Goal: Transaction & Acquisition: Book appointment/travel/reservation

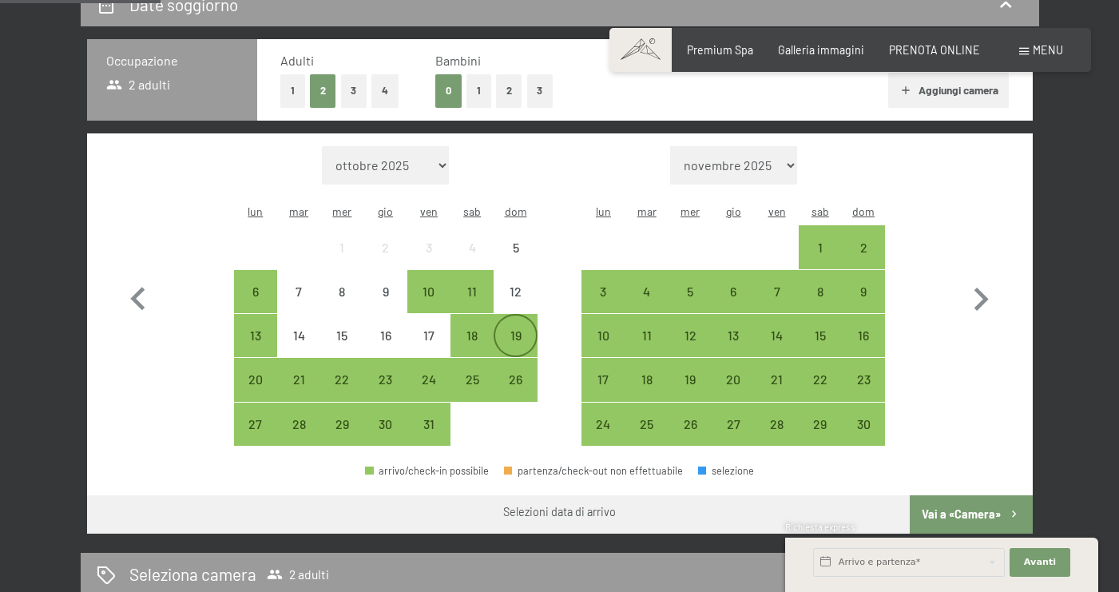
click at [515, 329] on div "19" at bounding box center [515, 349] width 40 height 40
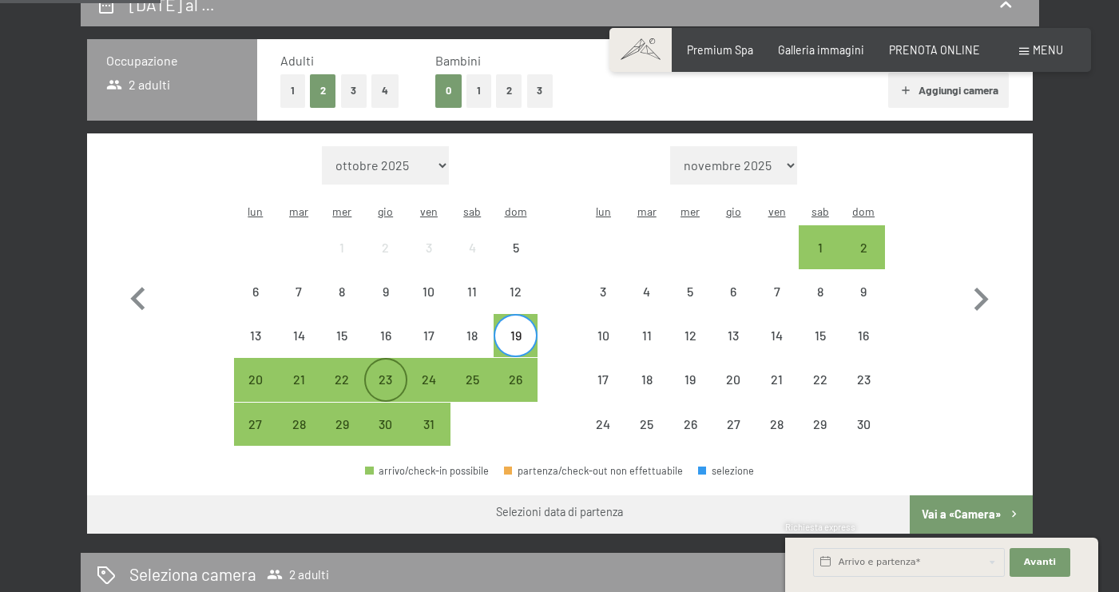
click at [379, 373] on div "23" at bounding box center [386, 393] width 40 height 40
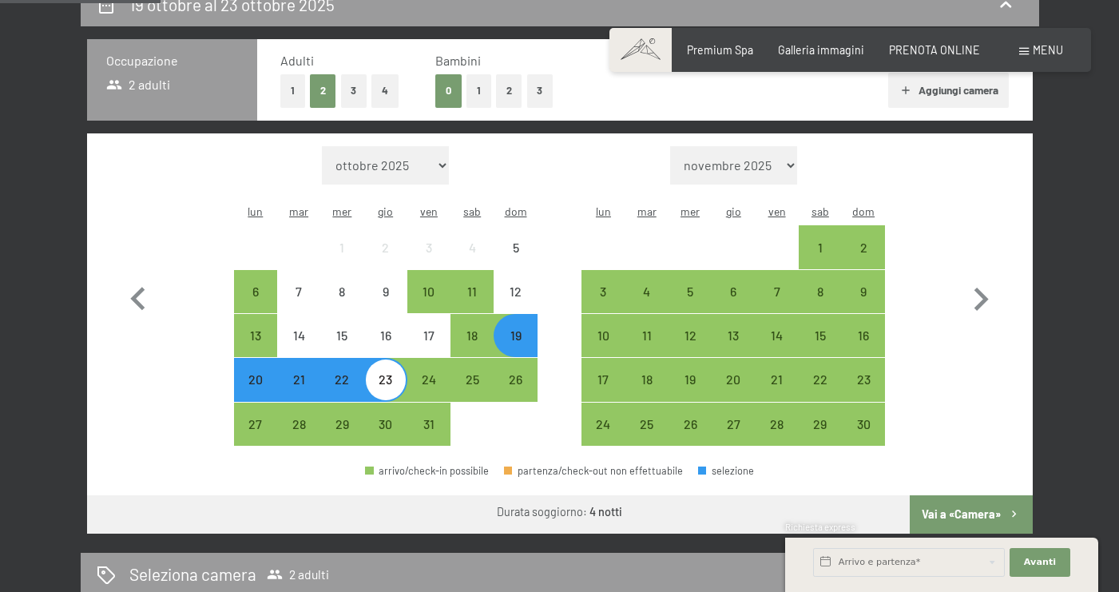
click at [935, 495] on button "Vai a «Camera»" at bounding box center [971, 514] width 122 height 38
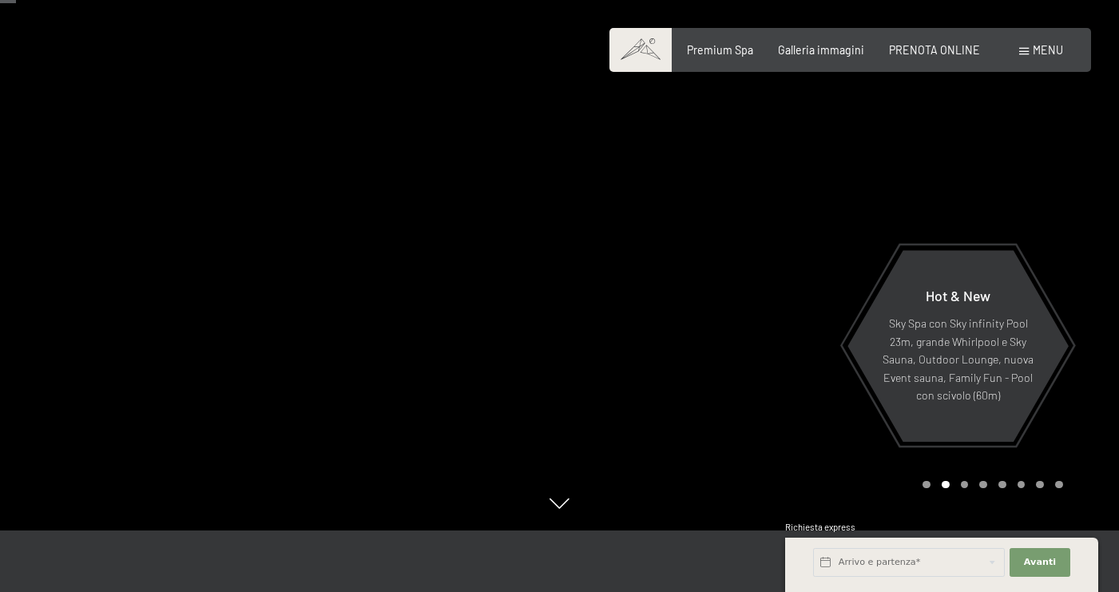
scroll to position [44, 0]
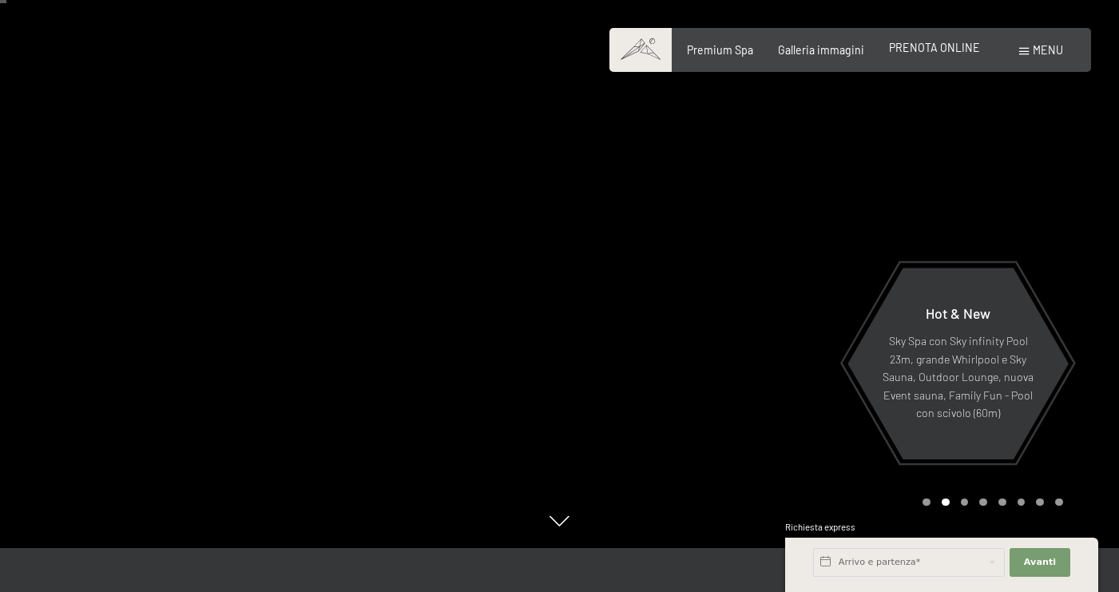
click at [938, 53] on span "PRENOTA ONLINE" at bounding box center [934, 48] width 91 height 14
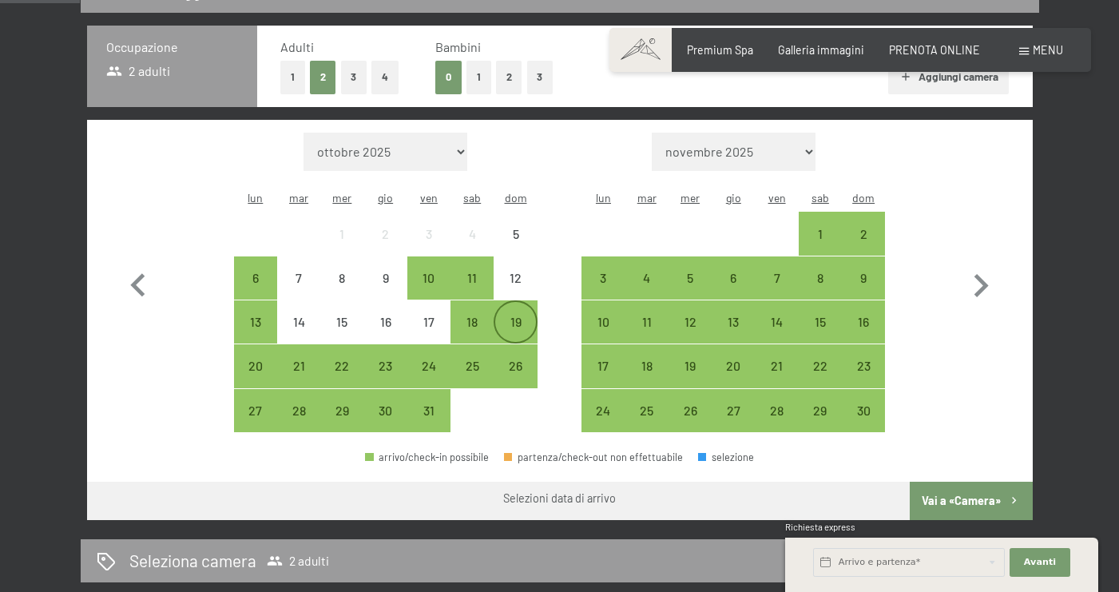
click at [511, 316] on div "19" at bounding box center [515, 336] width 40 height 40
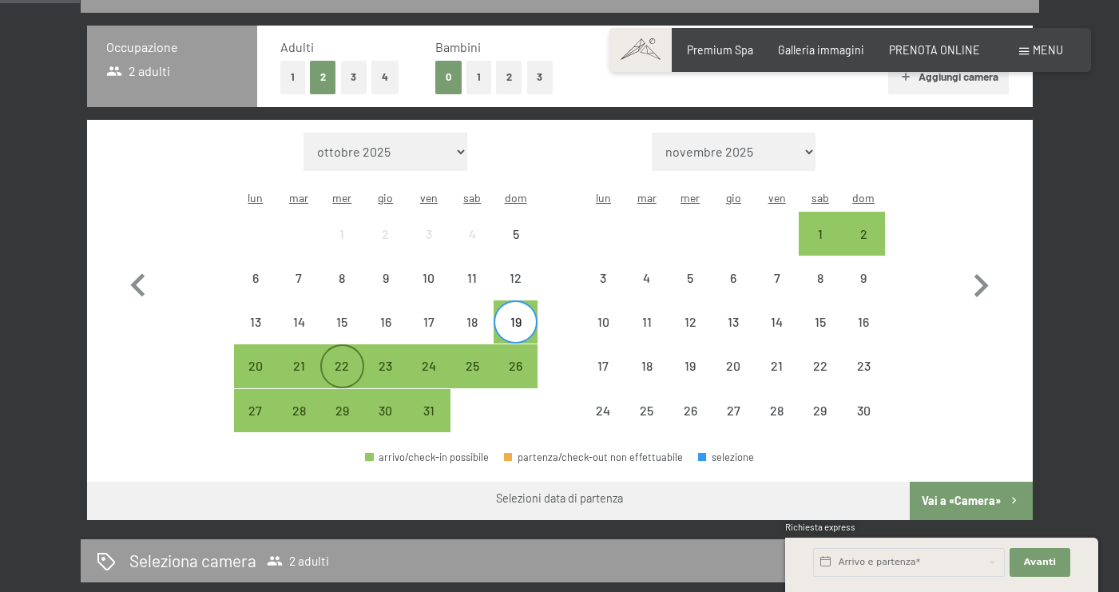
click at [338, 359] on div "22" at bounding box center [342, 379] width 40 height 40
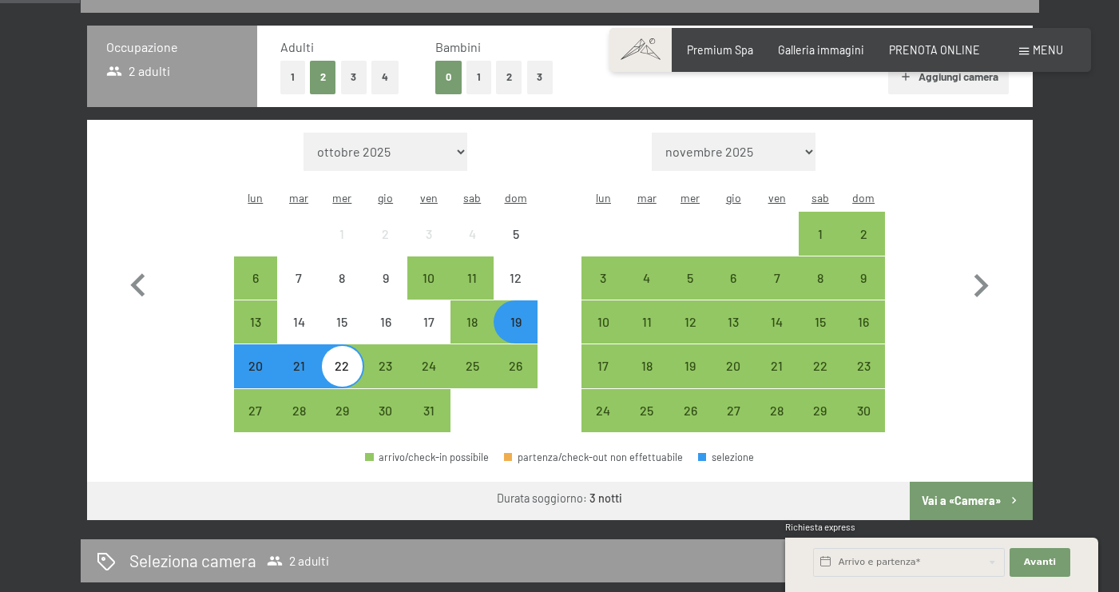
click at [951, 482] on button "Vai a «Camera»" at bounding box center [971, 501] width 122 height 38
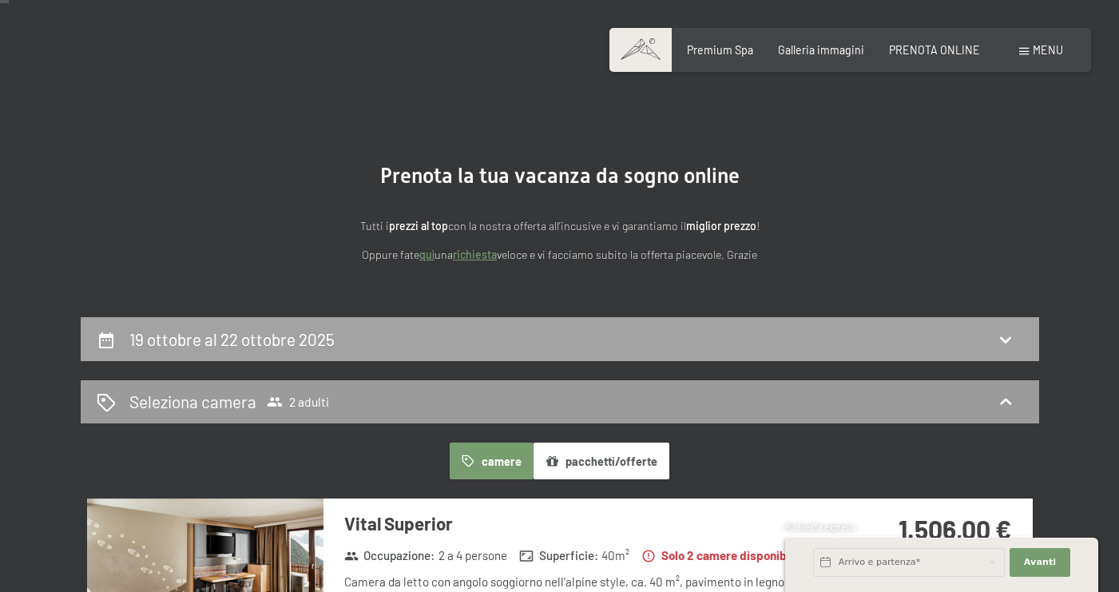
click at [506, 319] on div "19 ottobre al 22 ottobre 2025" at bounding box center [560, 339] width 959 height 44
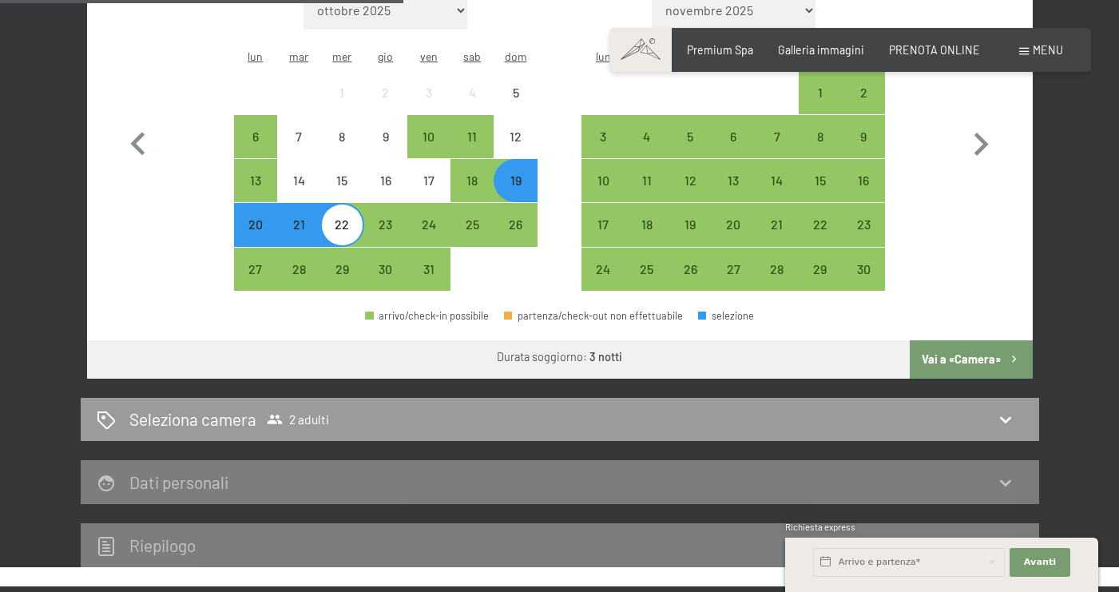
scroll to position [518, 0]
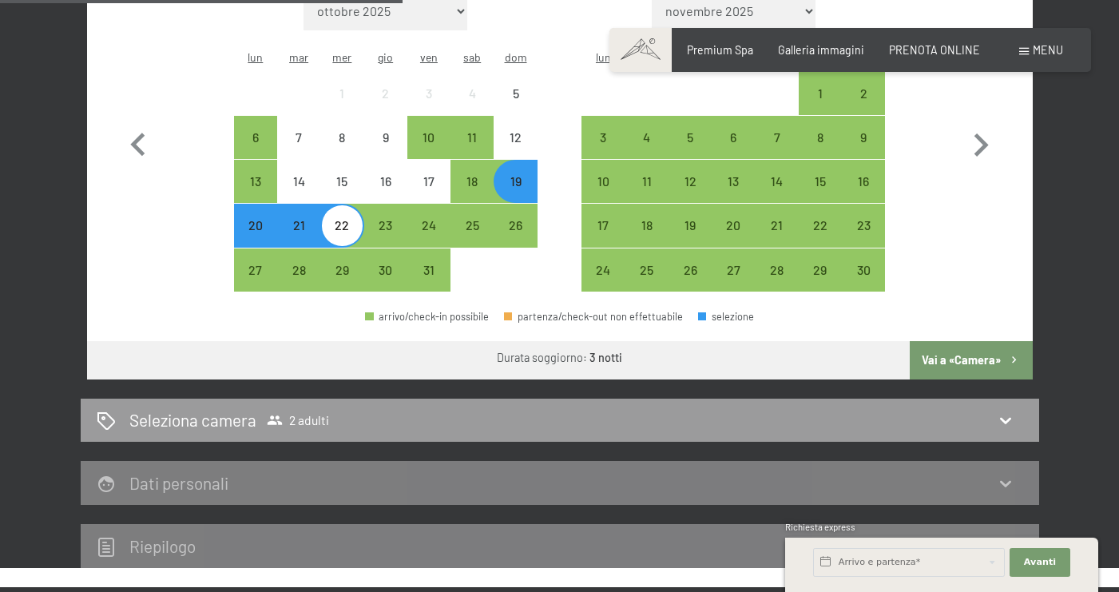
click at [955, 341] on button "Vai a «Camera»" at bounding box center [971, 360] width 122 height 38
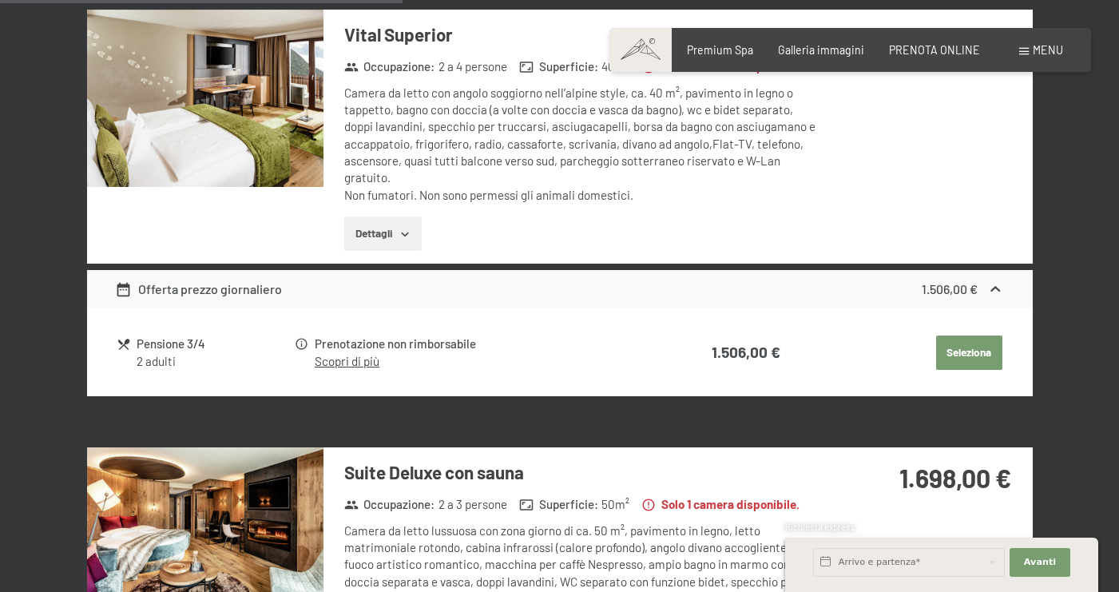
scroll to position [345, 0]
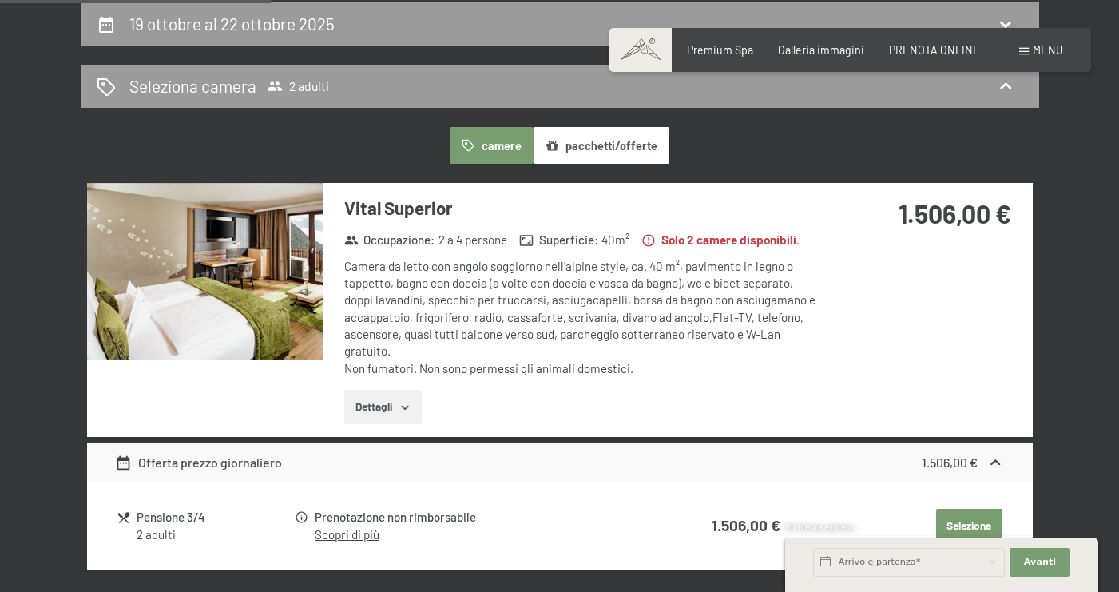
click at [391, 411] on button "Dettagli" at bounding box center [382, 407] width 77 height 35
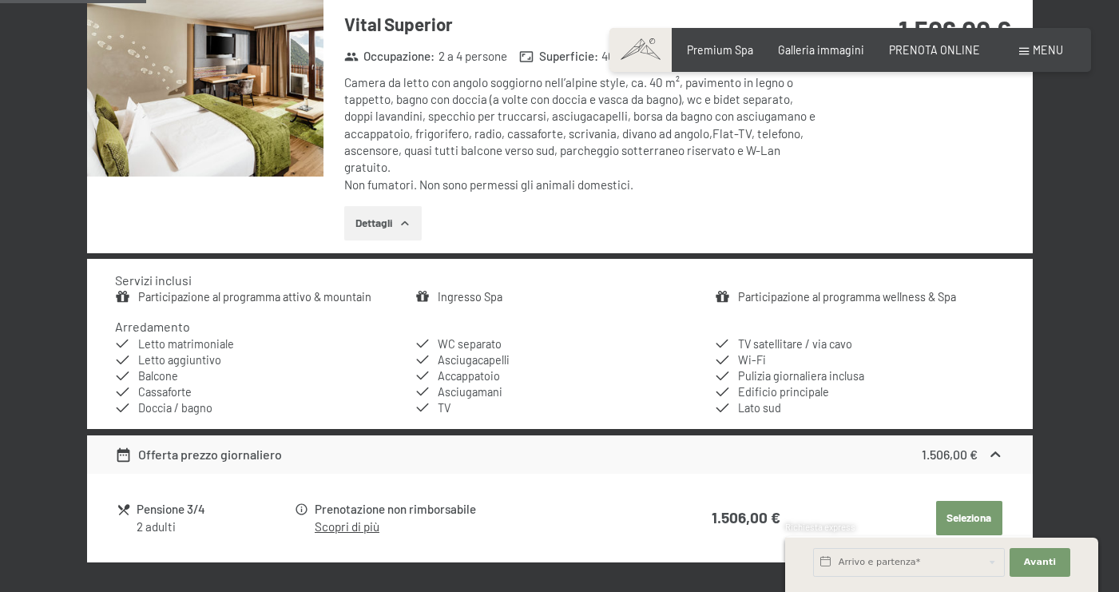
scroll to position [532, 0]
